Goal: Contribute content: Contribute content

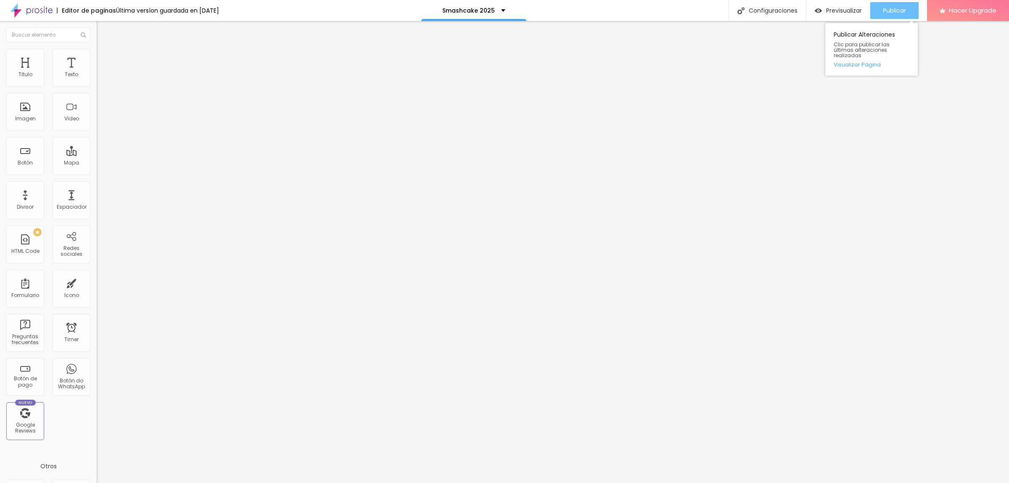
click at [899, 7] on span "Publicar" at bounding box center [894, 10] width 23 height 7
click at [883, 15] on div "Publicar" at bounding box center [894, 10] width 23 height 17
type input "82"
type input "85"
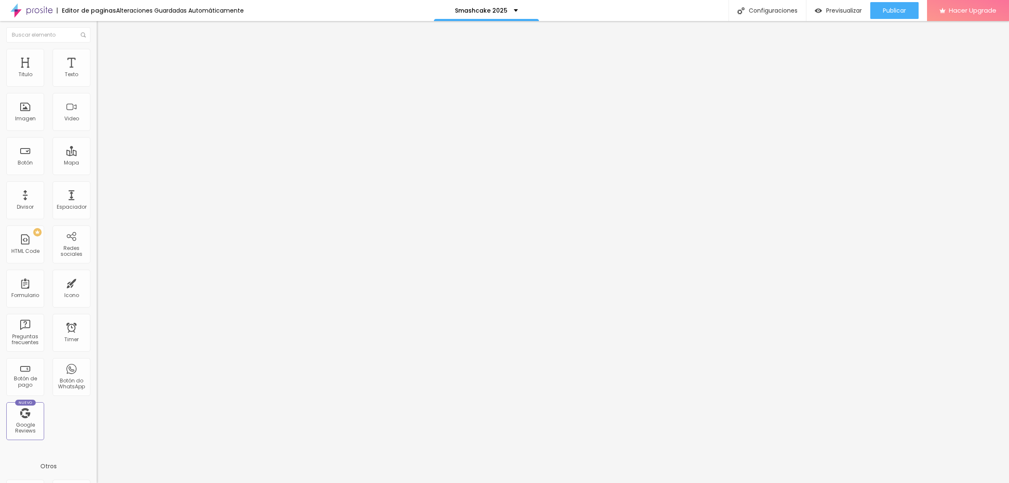
type input "85"
type input "87"
type input "88"
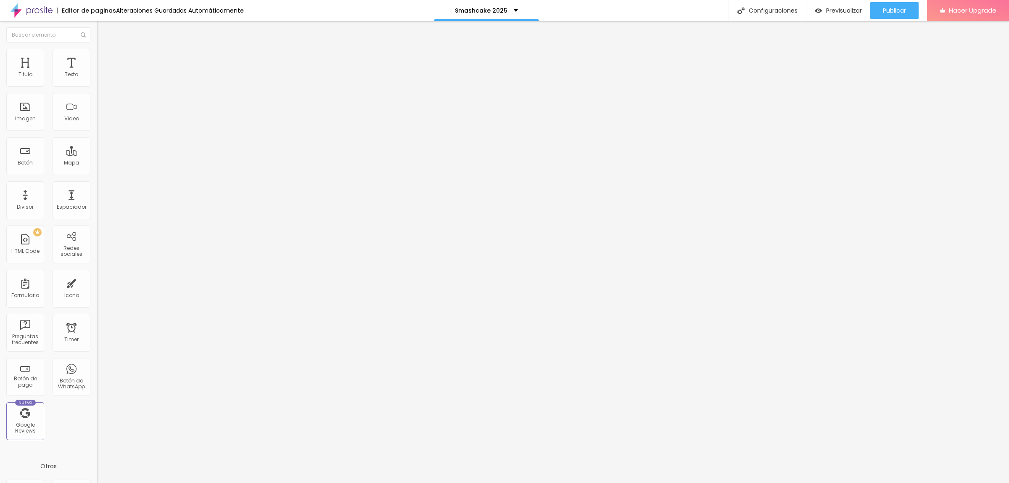
type input "90"
type input "91"
type input "92"
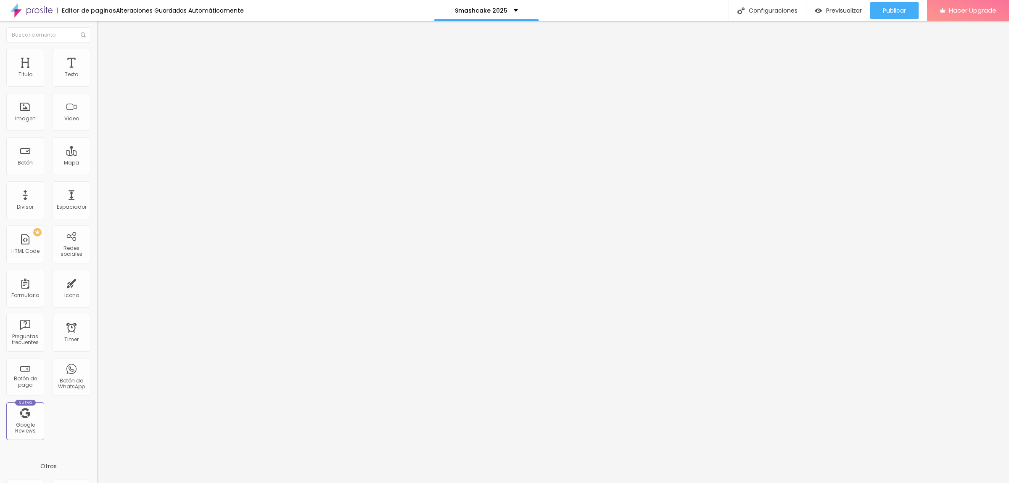
type input "92"
type input "93"
type input "94"
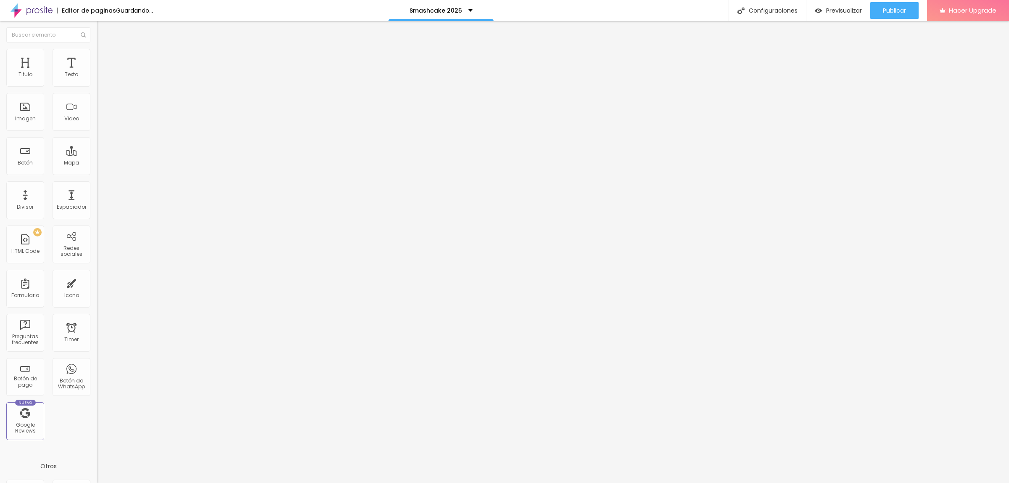
type input "95"
drag, startPoint x: 62, startPoint y: 176, endPoint x: 79, endPoint y: 185, distance: 19.2
type input "96"
click at [97, 198] on input "range" at bounding box center [124, 201] width 54 height 7
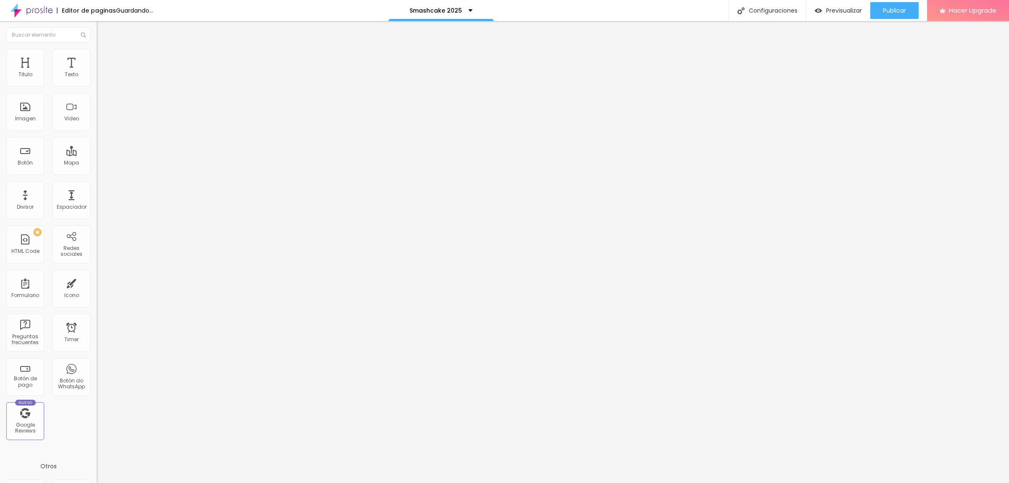
type input "96"
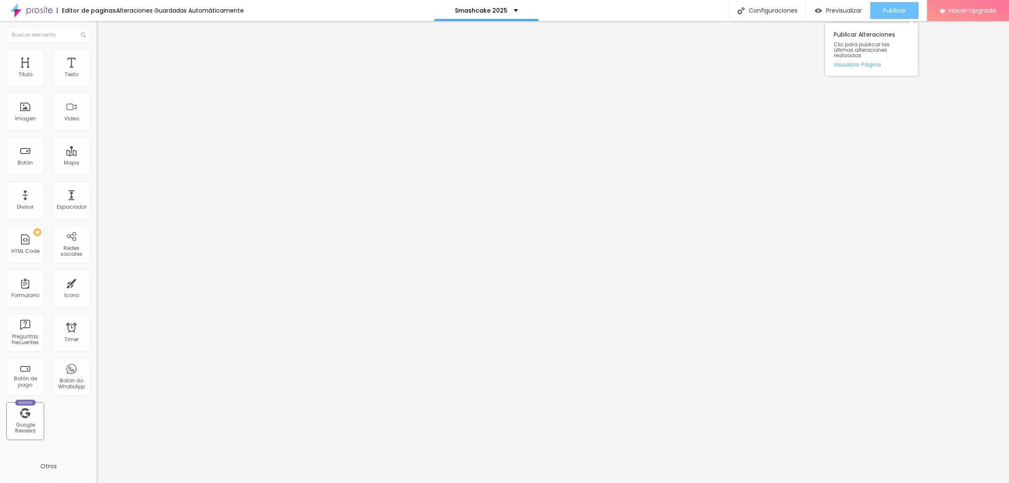
click at [900, 7] on span "Publicar" at bounding box center [894, 10] width 23 height 7
click at [97, 79] on span "Título 2" at bounding box center [111, 74] width 28 height 11
click at [896, 11] on span "Publicar" at bounding box center [894, 10] width 23 height 7
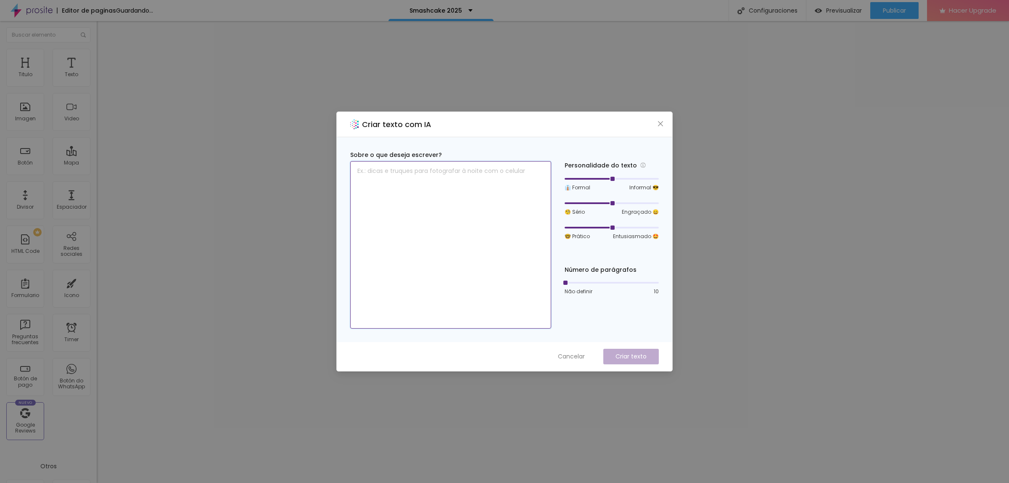
click at [436, 193] on textarea at bounding box center [450, 244] width 201 height 167
type textarea "255€"
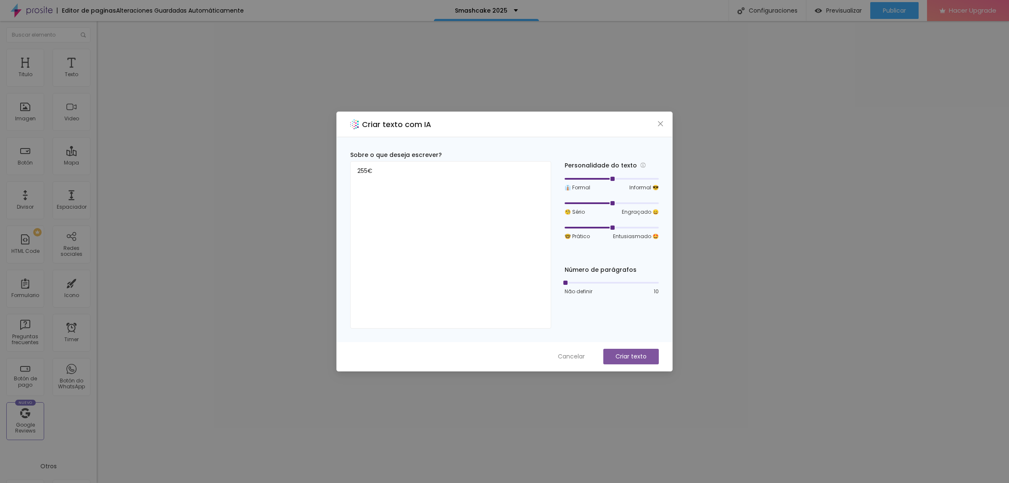
click at [623, 356] on p "Criar texto" at bounding box center [630, 356] width 31 height 9
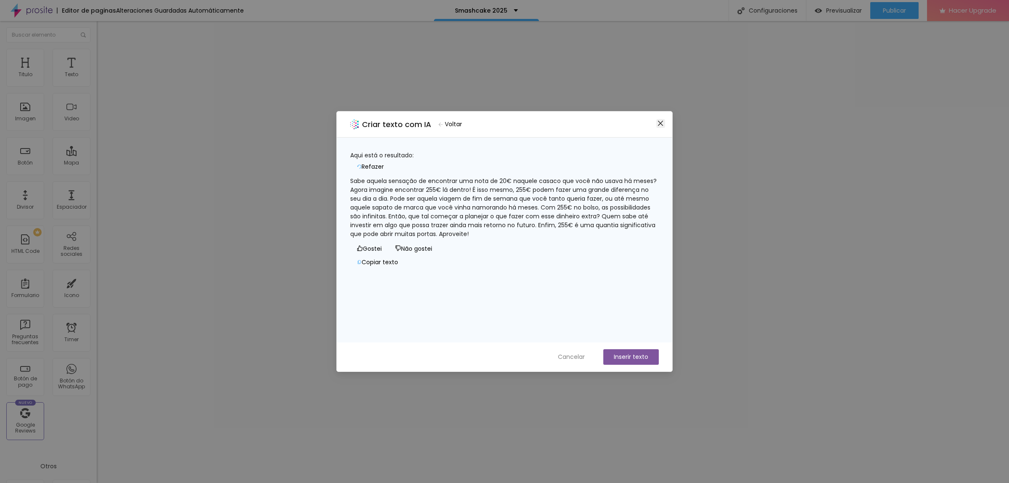
click at [663, 127] on icon "close" at bounding box center [660, 123] width 7 height 7
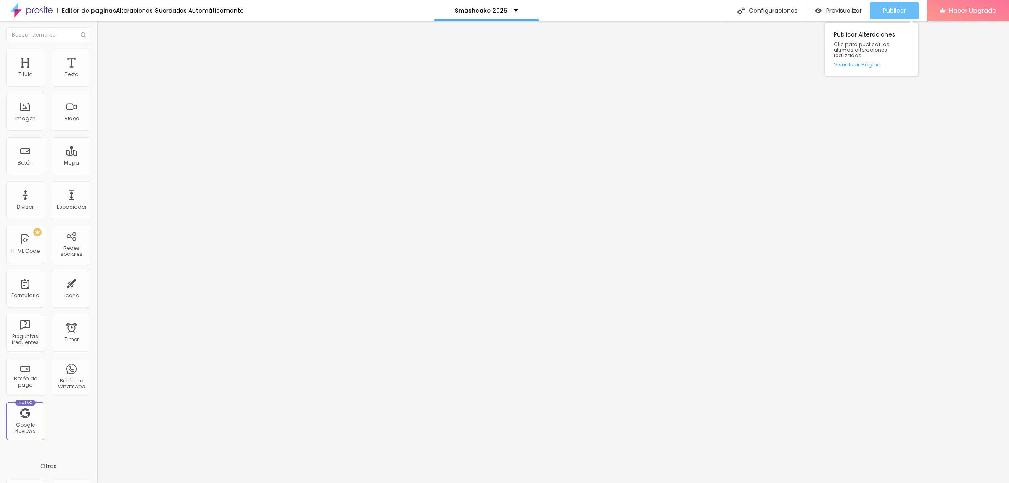
click at [883, 12] on span "Publicar" at bounding box center [894, 10] width 23 height 7
click at [887, 9] on span "Publicar" at bounding box center [894, 10] width 23 height 7
click at [879, 7] on button "Publicar" at bounding box center [894, 10] width 48 height 17
click at [889, 11] on span "Publicar" at bounding box center [894, 10] width 23 height 7
click at [899, 5] on div "Publicar" at bounding box center [894, 10] width 23 height 17
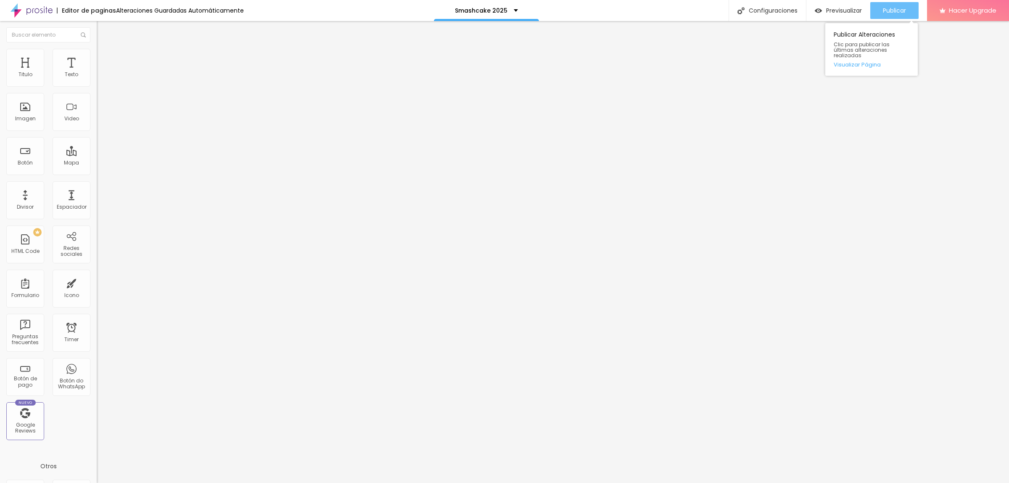
click at [897, 11] on span "Publicar" at bounding box center [894, 10] width 23 height 7
click at [888, 11] on span "Publicar" at bounding box center [894, 10] width 23 height 7
click at [887, 15] on div "Publicar" at bounding box center [894, 10] width 23 height 17
type input "87"
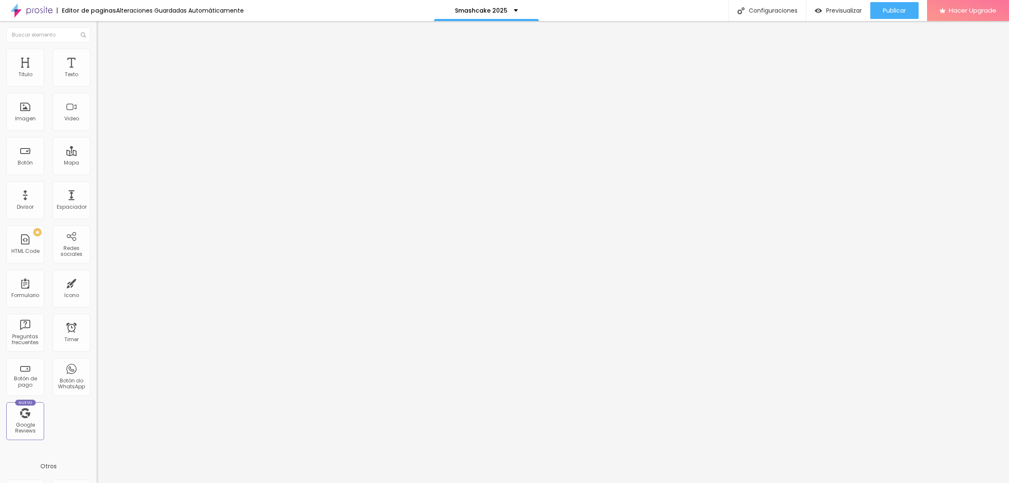
type input "99"
type input "100"
drag, startPoint x: 60, startPoint y: 177, endPoint x: 78, endPoint y: 177, distance: 18.1
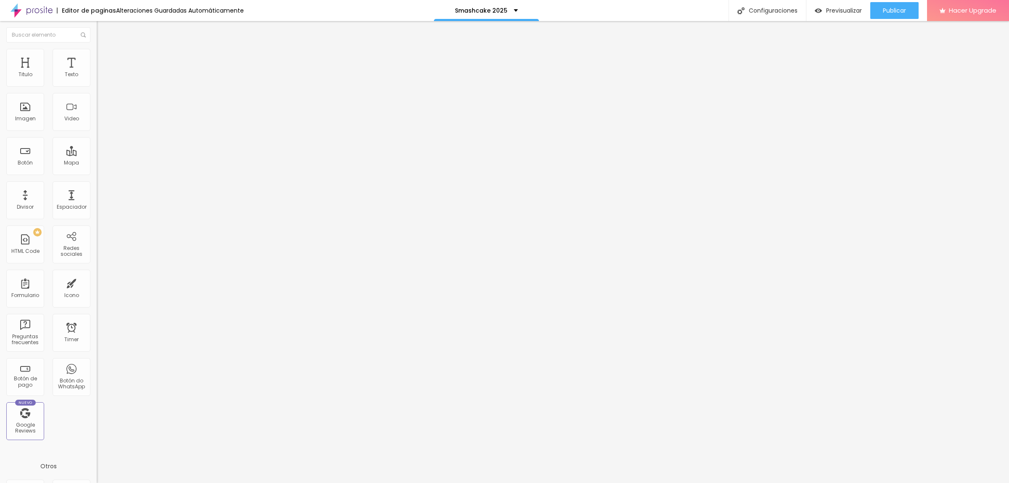
type input "100"
click at [97, 198] on input "range" at bounding box center [124, 201] width 54 height 7
type input "1.4"
type input "1.5"
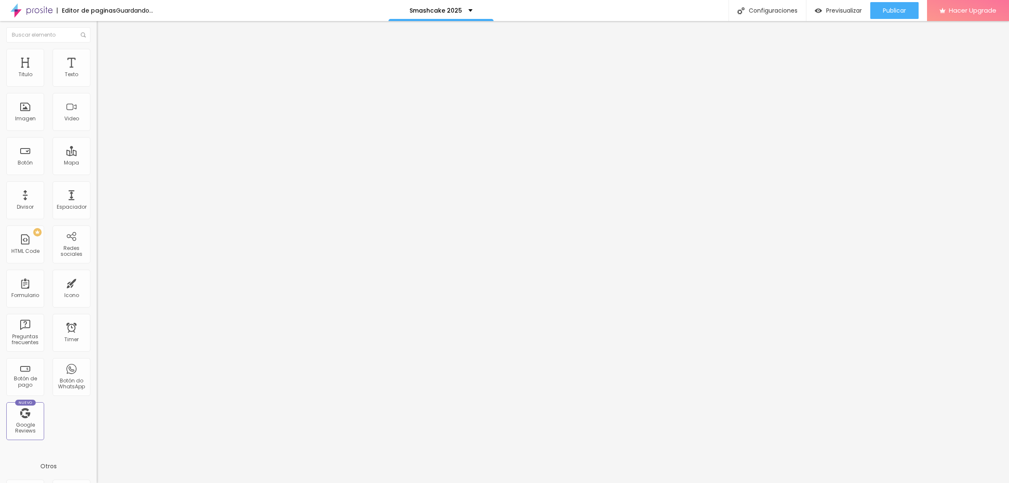
type input "1.5"
type input "1.6"
type input "1.7"
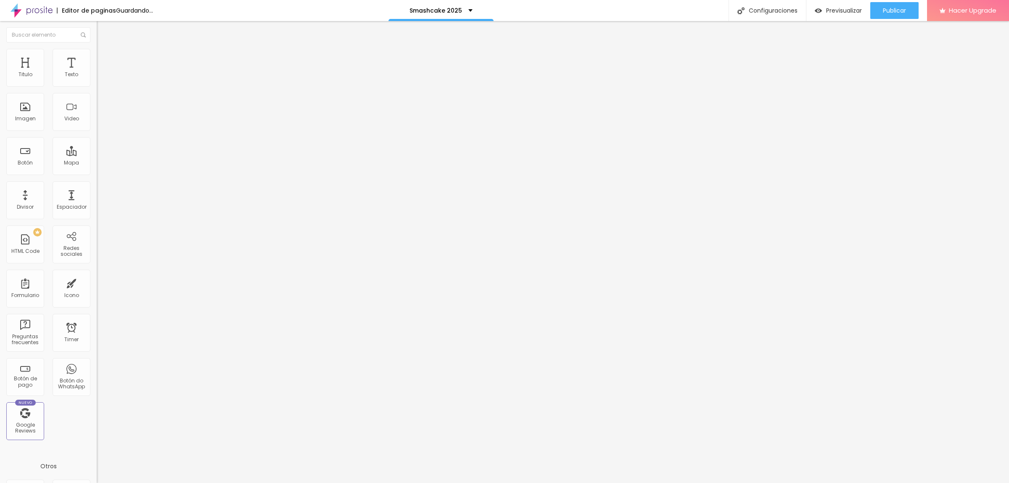
type input "1.8"
drag, startPoint x: 47, startPoint y: 211, endPoint x: 64, endPoint y: 211, distance: 16.8
type input "1.8"
click at [97, 436] on input "range" at bounding box center [124, 439] width 54 height 7
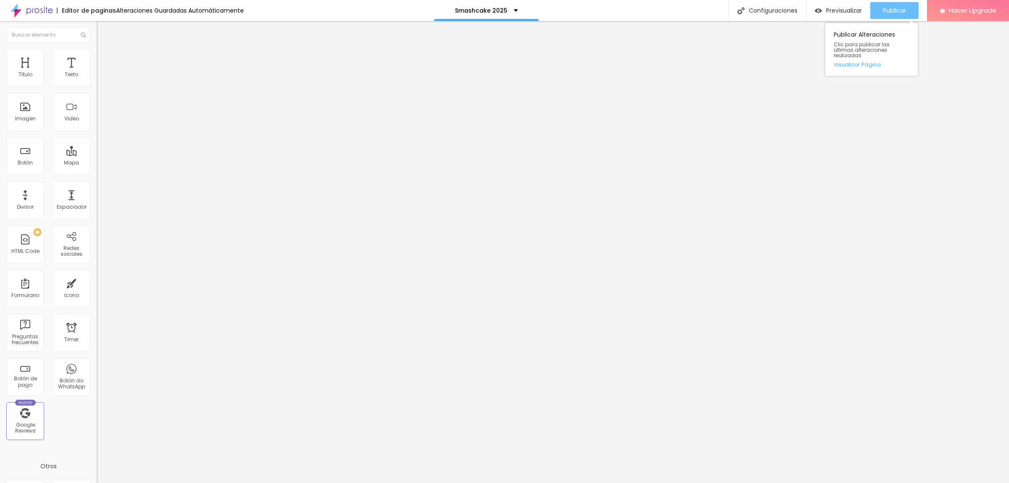
click at [898, 8] on span "Publicar" at bounding box center [894, 10] width 23 height 7
click at [850, 13] on span "Previsualizar" at bounding box center [844, 10] width 36 height 7
click at [883, 15] on div "Publicar" at bounding box center [894, 10] width 23 height 17
click at [876, 7] on button "Publicar" at bounding box center [894, 10] width 48 height 17
click at [880, 4] on button "Publicar" at bounding box center [894, 10] width 48 height 17
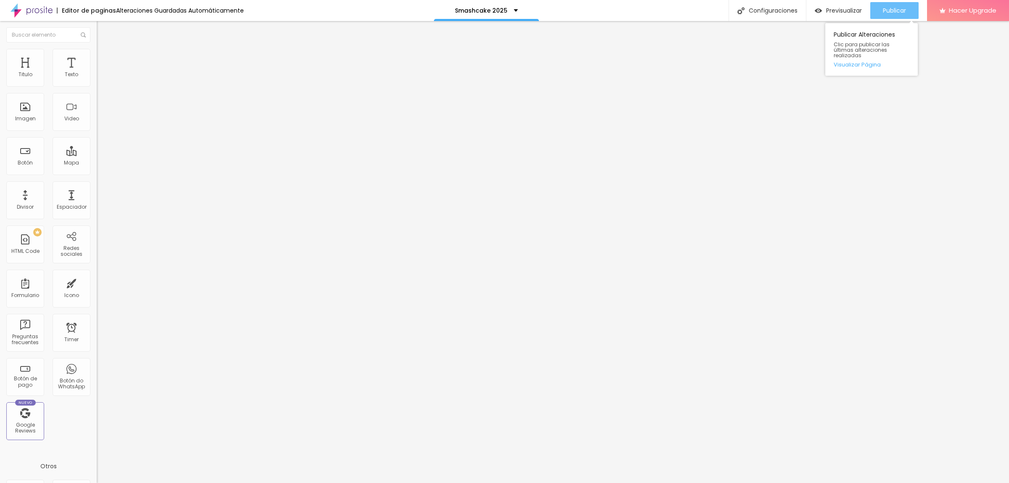
click at [884, 9] on span "Publicar" at bounding box center [894, 10] width 23 height 7
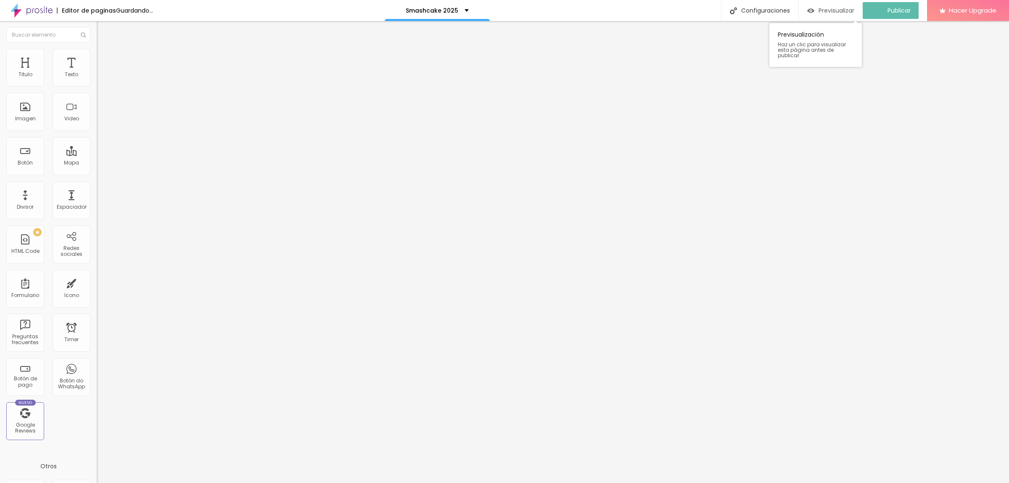
click at [842, 13] on span "Previsualizar" at bounding box center [836, 10] width 36 height 7
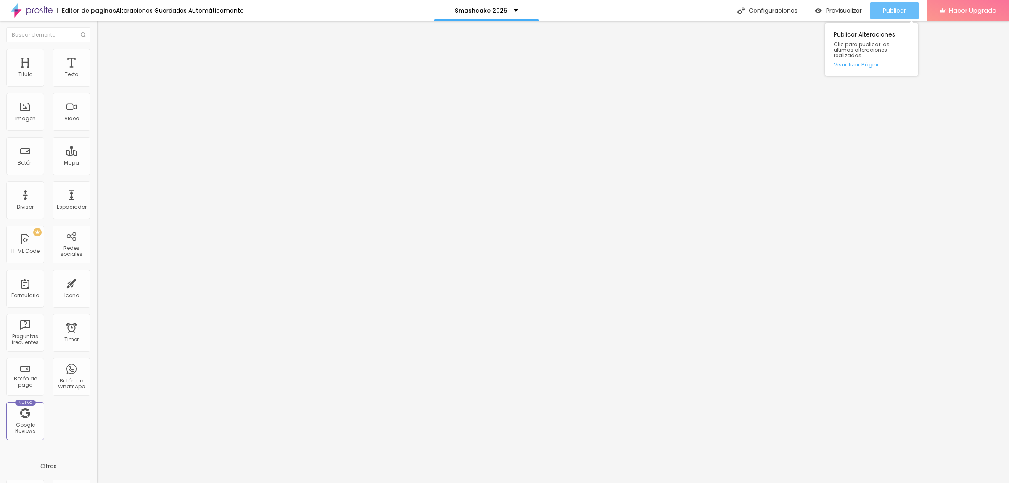
click at [871, 15] on button "Publicar" at bounding box center [894, 10] width 48 height 17
click at [850, 10] on span "Previsualizar" at bounding box center [836, 10] width 36 height 7
click at [897, 11] on span "Publicar" at bounding box center [894, 10] width 23 height 7
drag, startPoint x: 894, startPoint y: 11, endPoint x: 883, endPoint y: 1, distance: 14.9
click at [894, 11] on span "Publicar" at bounding box center [894, 10] width 23 height 7
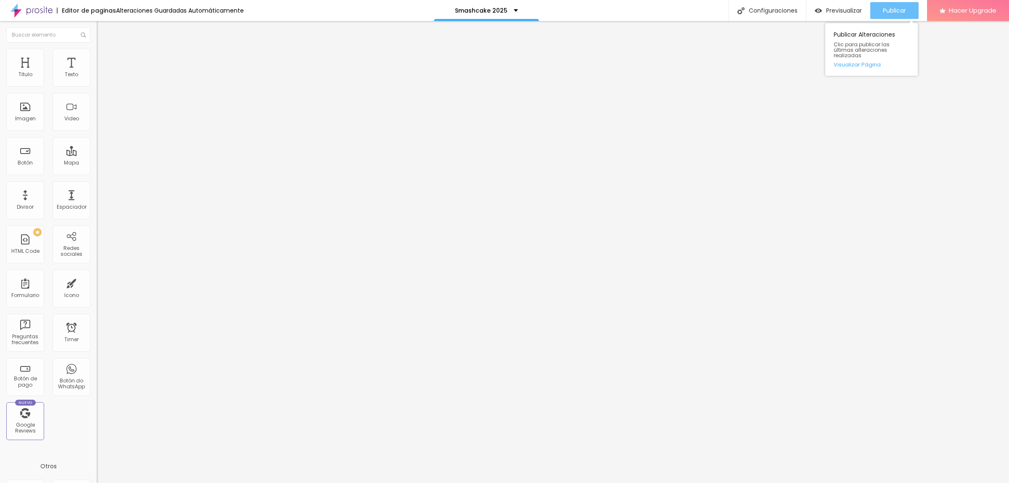
click at [885, 9] on span "Publicar" at bounding box center [894, 10] width 23 height 7
